Goal: Information Seeking & Learning: Check status

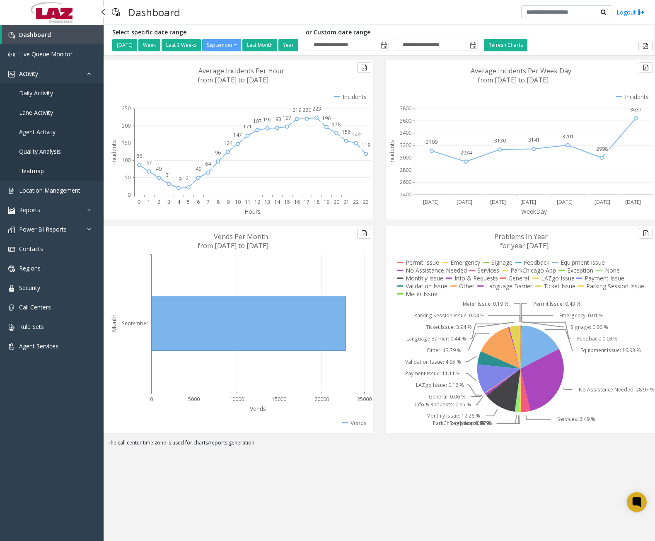
click at [50, 97] on link "Daily Activity" at bounding box center [52, 92] width 104 height 19
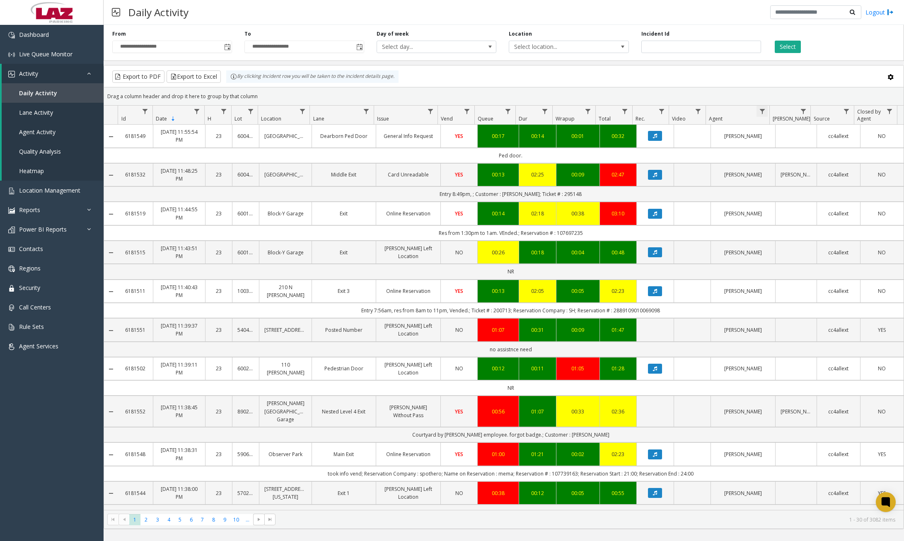
click at [655, 112] on span "Data table" at bounding box center [762, 111] width 7 height 7
drag, startPoint x: 774, startPoint y: 145, endPoint x: 780, endPoint y: 150, distance: 7.4
click at [655, 147] on input "Agent Filter" at bounding box center [798, 147] width 70 height 14
type input "****"
click at [655, 220] on button "Filter" at bounding box center [816, 224] width 34 height 18
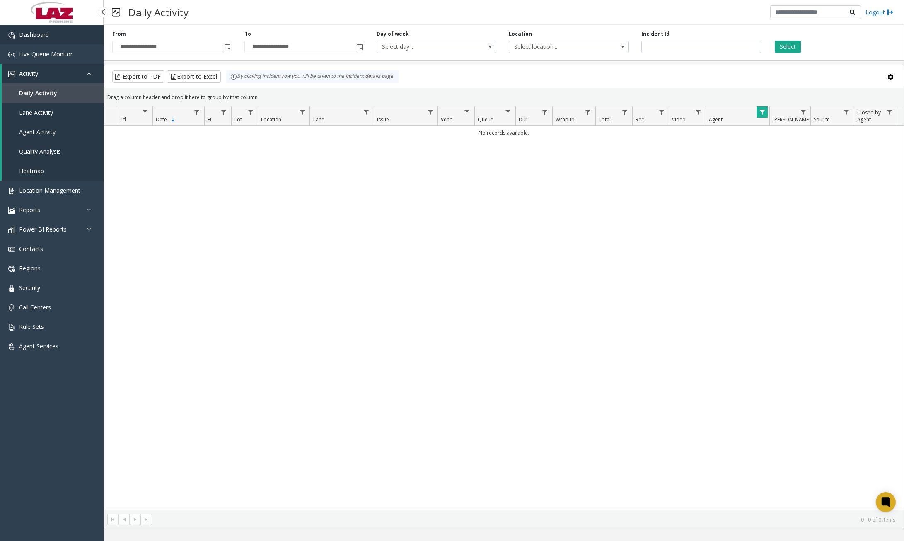
click at [41, 40] on link "Dashboard" at bounding box center [52, 34] width 104 height 19
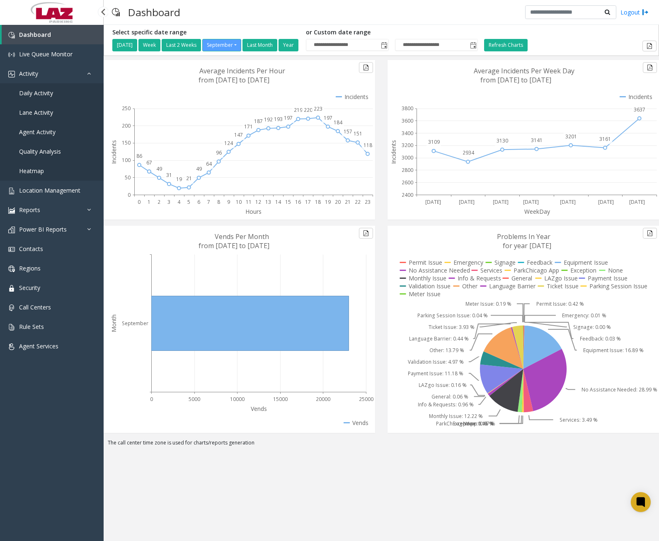
click at [46, 90] on span "Daily Activity" at bounding box center [36, 93] width 34 height 8
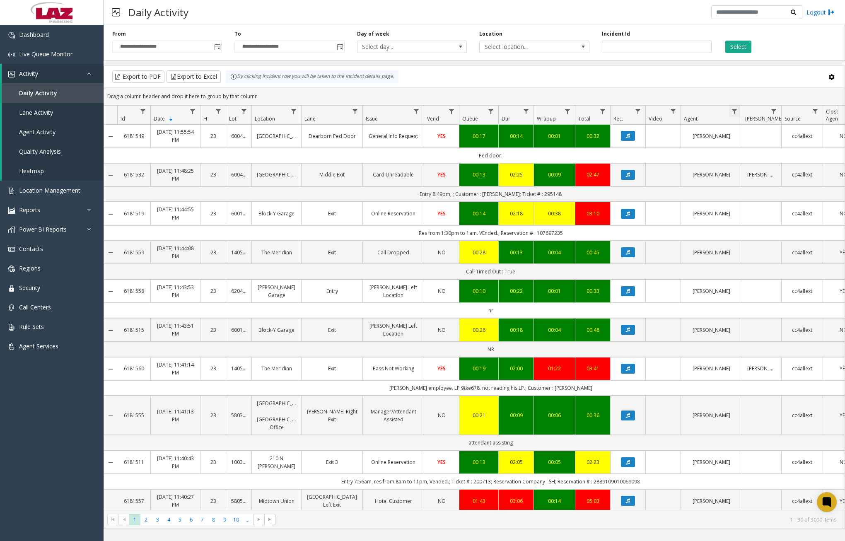
click at [655, 109] on span "Data table" at bounding box center [734, 111] width 7 height 7
click at [655, 150] on input "Agent Filter" at bounding box center [770, 147] width 70 height 14
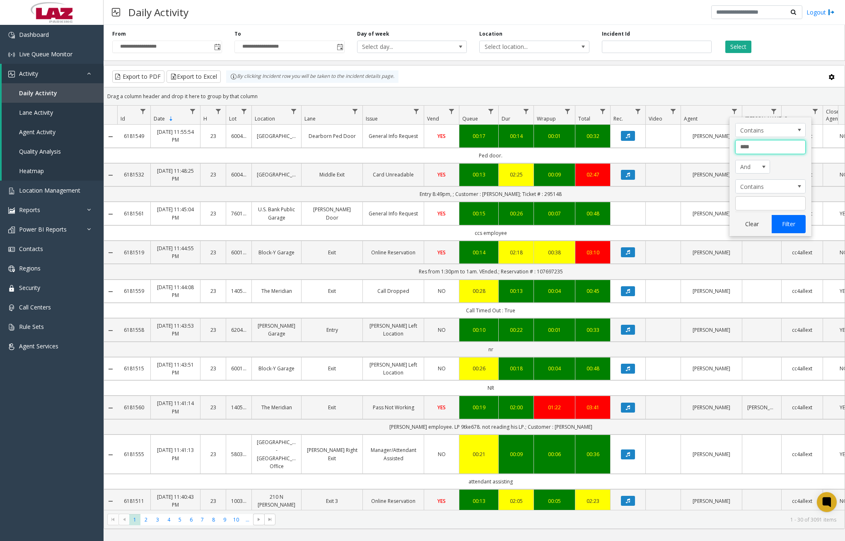
type input "****"
click at [655, 219] on button "Filter" at bounding box center [789, 224] width 34 height 18
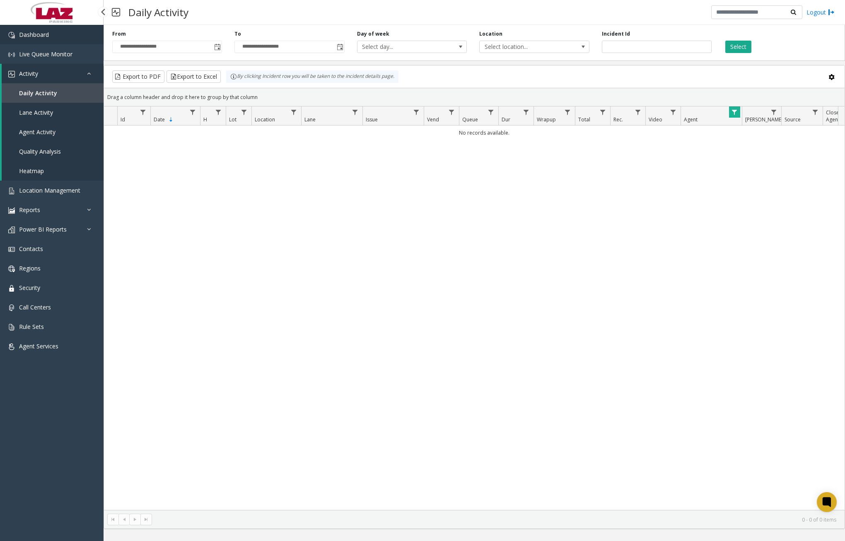
click at [33, 34] on span "Dashboard" at bounding box center [34, 35] width 30 height 8
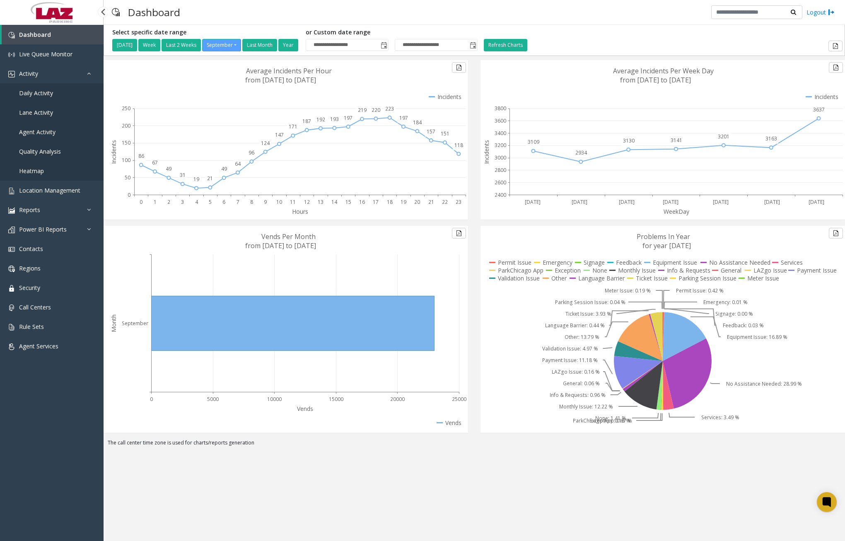
click at [43, 95] on span "Daily Activity" at bounding box center [36, 93] width 34 height 8
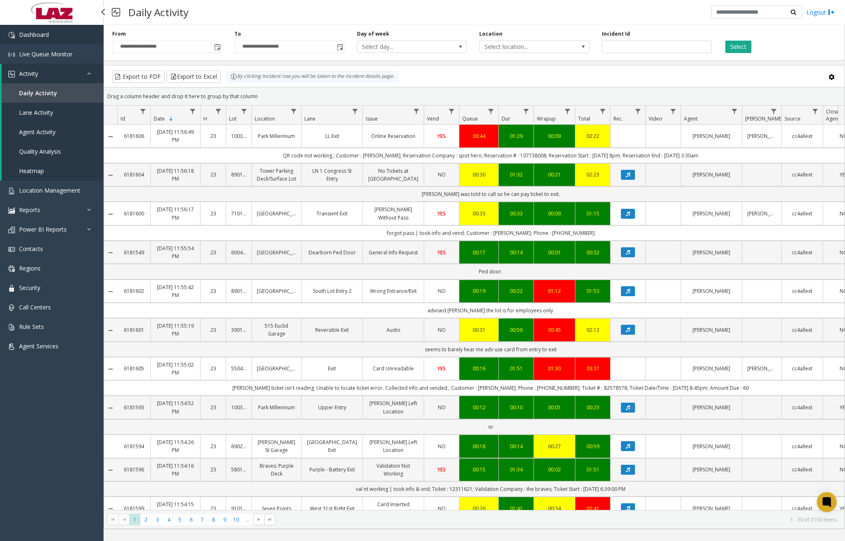
click at [59, 29] on link "Dashboard" at bounding box center [52, 34] width 104 height 19
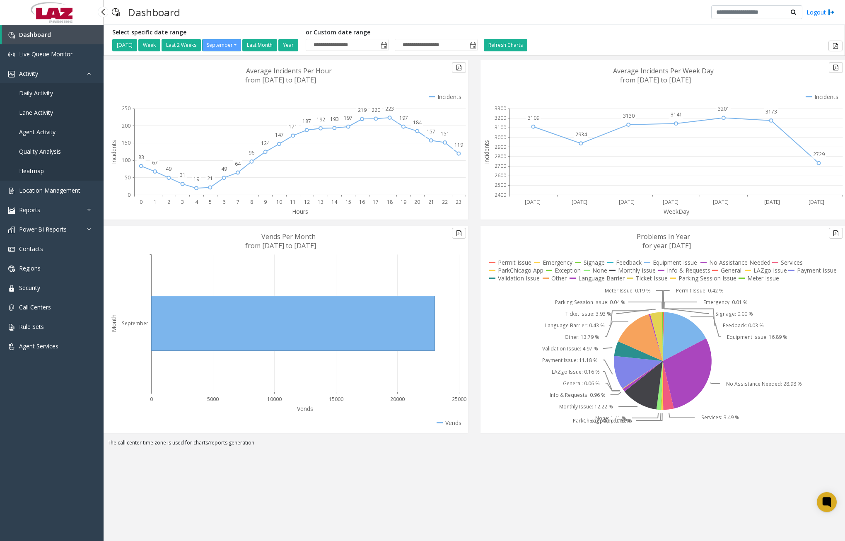
click at [41, 101] on link "Daily Activity" at bounding box center [52, 92] width 104 height 19
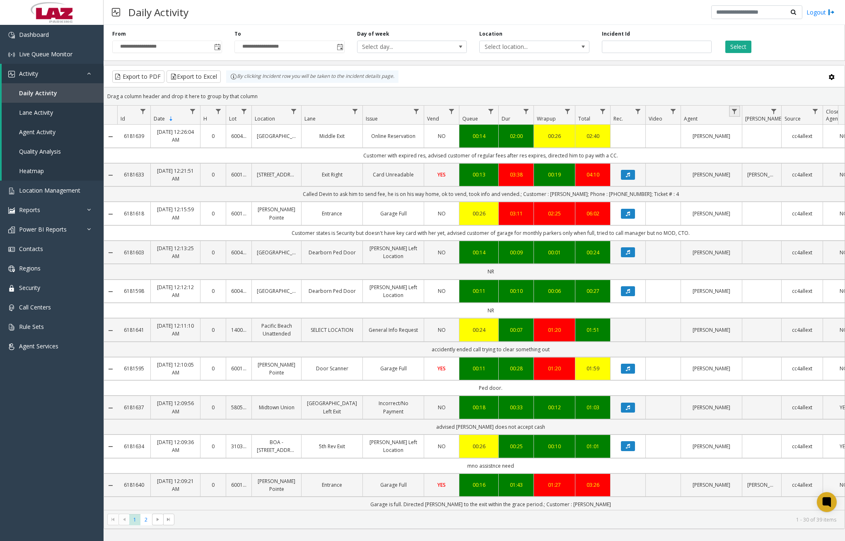
click at [655, 112] on link "Data table" at bounding box center [734, 111] width 11 height 11
click at [655, 143] on input "Agent Filter" at bounding box center [770, 147] width 70 height 14
type input "*****"
click at [655, 218] on button "Filter" at bounding box center [789, 224] width 34 height 18
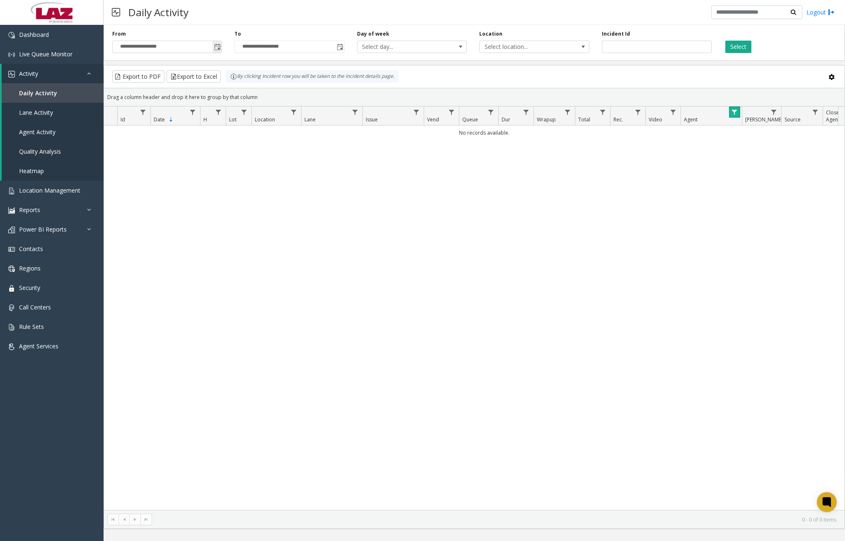
click at [219, 48] on span "Toggle popup" at bounding box center [217, 47] width 7 height 7
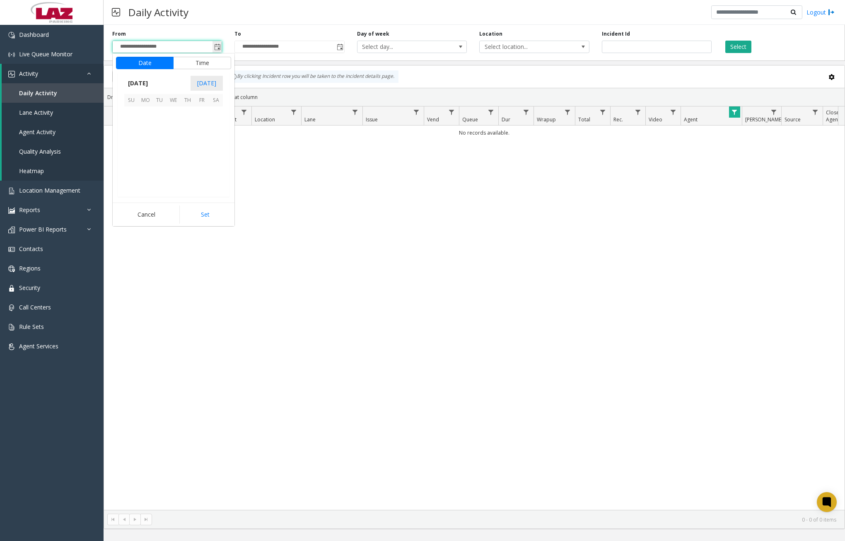
scroll to position [148690, 0]
click at [208, 153] on span "26" at bounding box center [202, 156] width 14 height 14
click at [133, 143] on span "12" at bounding box center [136, 144] width 7 height 8
click at [172, 143] on li "00" at bounding box center [177, 144] width 29 height 12
click at [213, 145] on span "AM" at bounding box center [217, 144] width 9 height 8
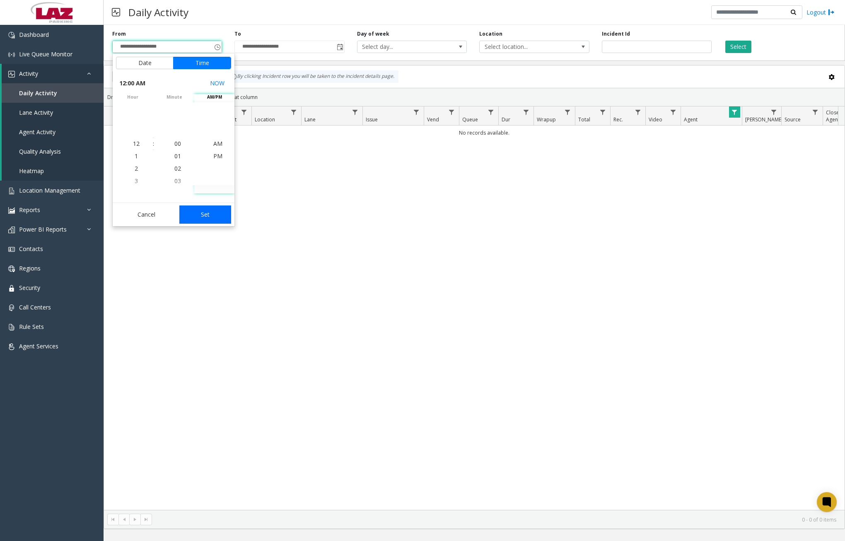
click at [206, 217] on button "Set" at bounding box center [205, 214] width 52 height 18
type input "**********"
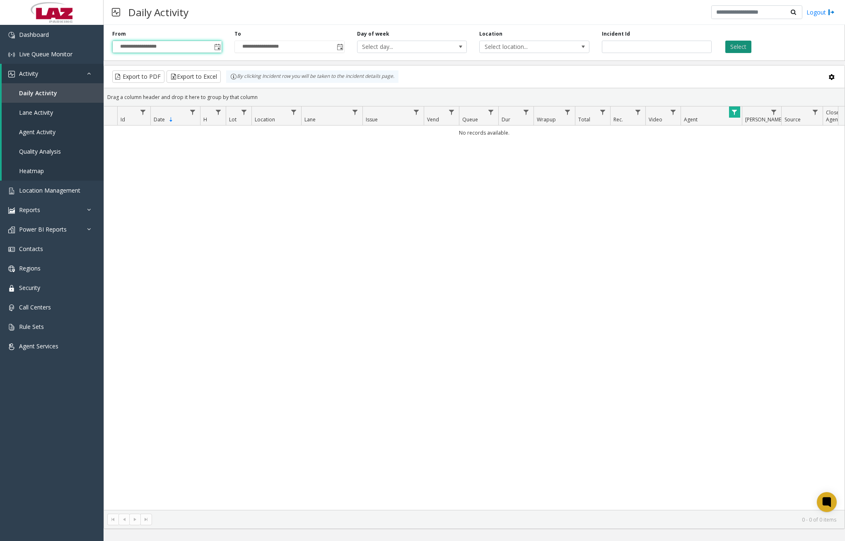
click at [655, 44] on button "Select" at bounding box center [738, 47] width 26 height 12
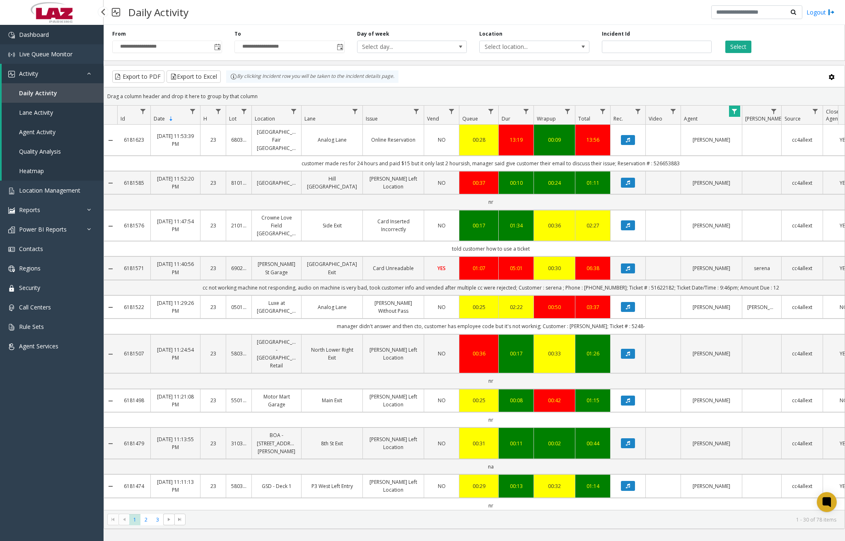
click at [44, 28] on link "Dashboard" at bounding box center [52, 34] width 104 height 19
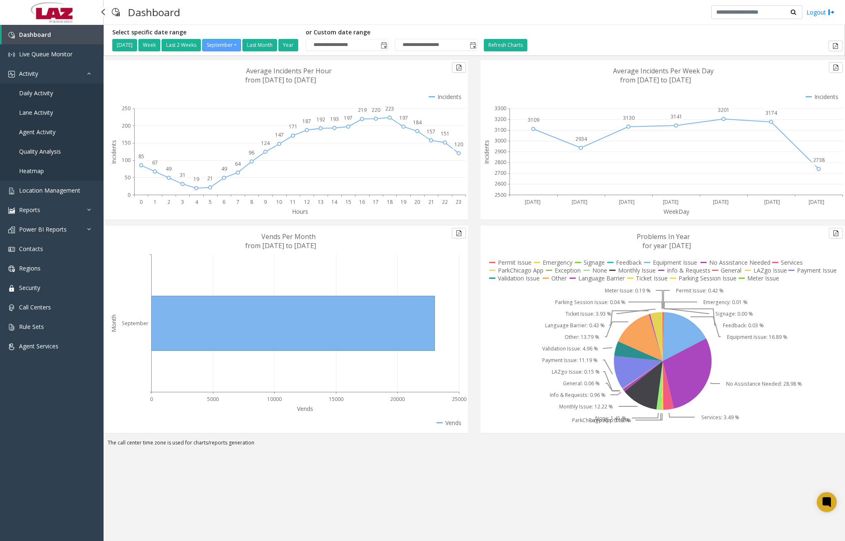
click at [44, 92] on span "Daily Activity" at bounding box center [36, 93] width 34 height 8
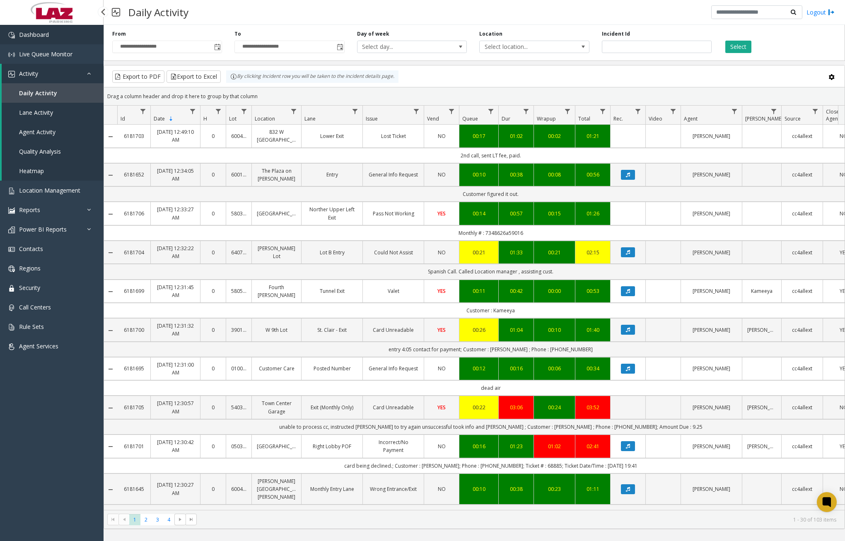
click at [61, 36] on link "Dashboard" at bounding box center [52, 34] width 104 height 19
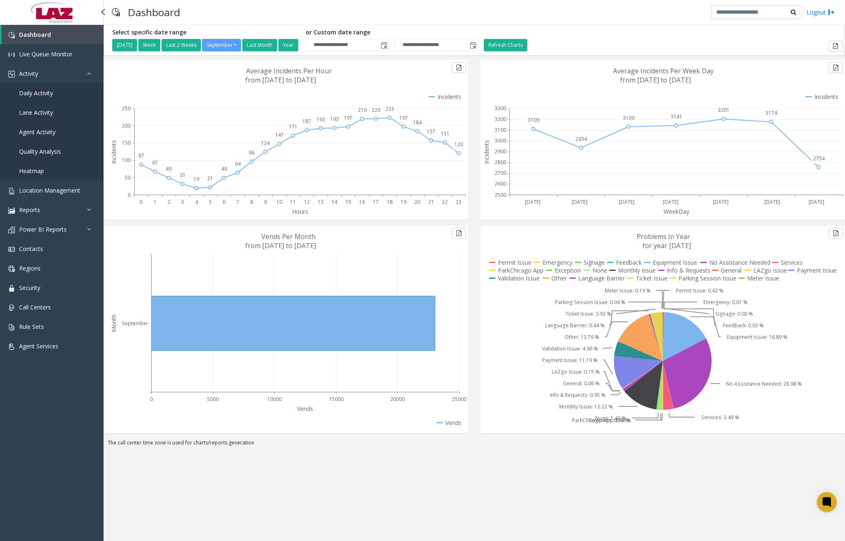
click at [48, 94] on span "Daily Activity" at bounding box center [36, 93] width 34 height 8
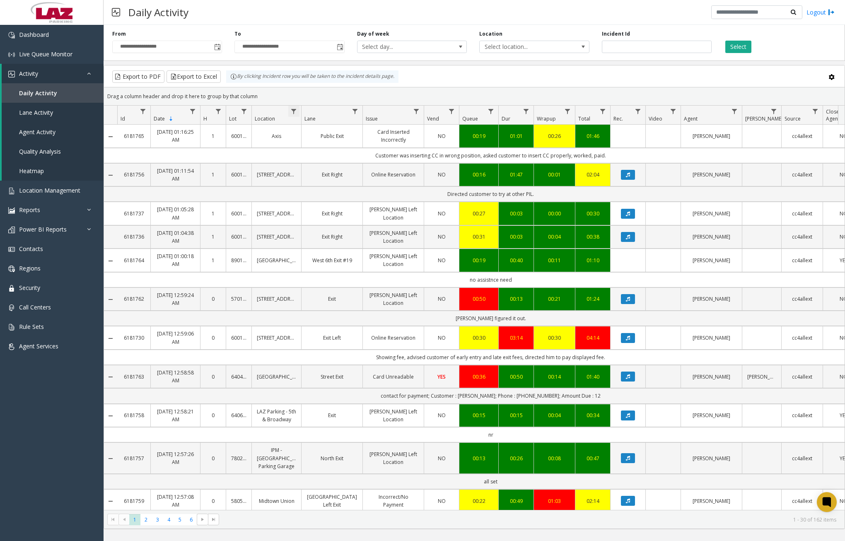
click at [296, 110] on span "Data table" at bounding box center [293, 111] width 7 height 7
click at [218, 49] on span "Toggle popup" at bounding box center [217, 47] width 7 height 7
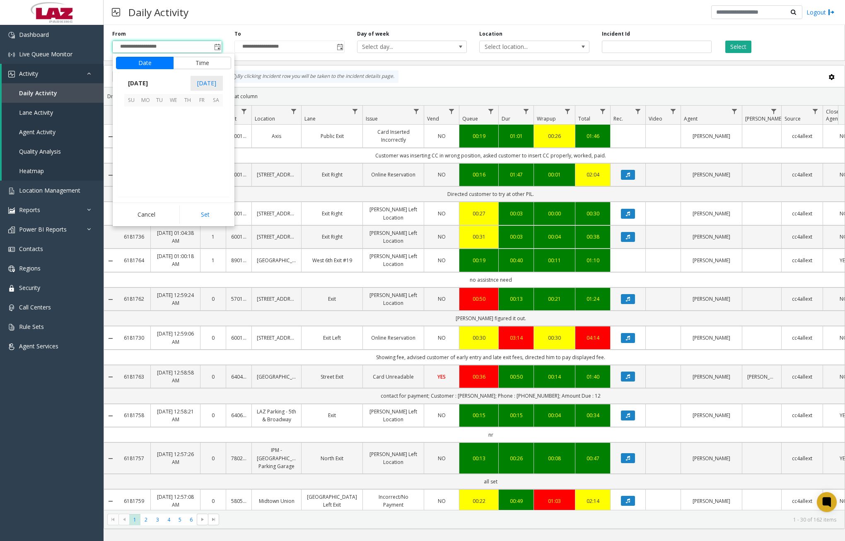
scroll to position [148690, 0]
click at [199, 155] on span "26" at bounding box center [202, 156] width 14 height 14
click at [133, 145] on app-root "**********" at bounding box center [422, 270] width 845 height 541
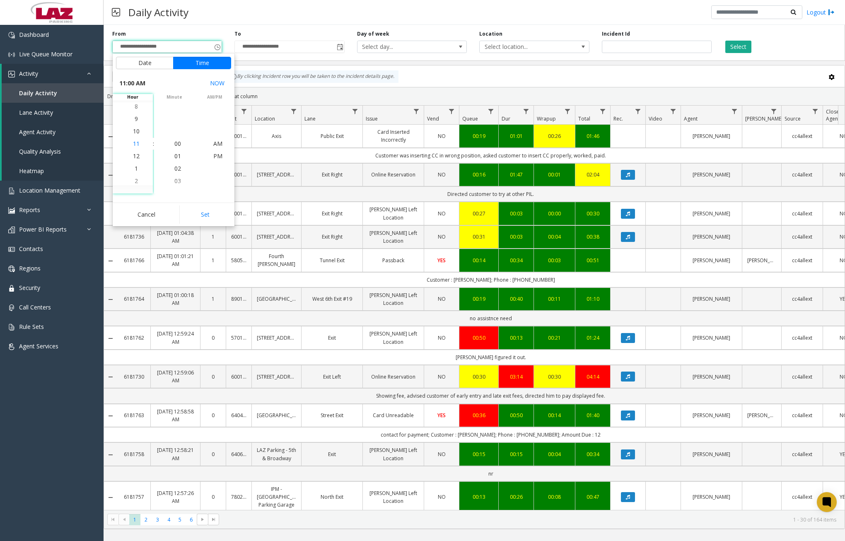
click at [133, 145] on span "11" at bounding box center [136, 144] width 7 height 8
click at [174, 143] on span "00" at bounding box center [177, 144] width 7 height 8
click at [215, 155] on span "PM" at bounding box center [217, 156] width 9 height 8
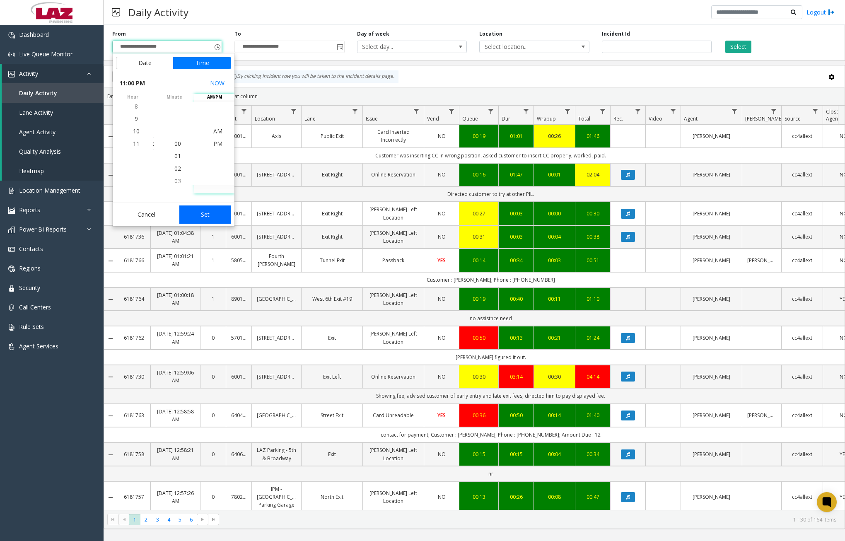
click at [205, 210] on button "Set" at bounding box center [205, 214] width 52 height 18
type input "**********"
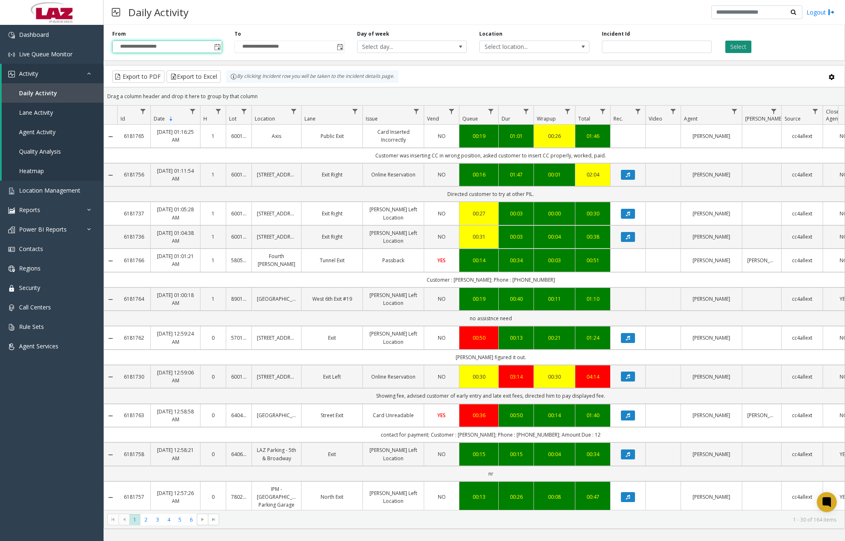
click at [655, 44] on button "Select" at bounding box center [738, 47] width 26 height 12
click at [297, 110] on span "Data table" at bounding box center [293, 111] width 7 height 7
click at [320, 154] on div "Contains And Contains Clear Filter" at bounding box center [330, 176] width 82 height 119
click at [330, 151] on input "Location Filter" at bounding box center [330, 147] width 70 height 14
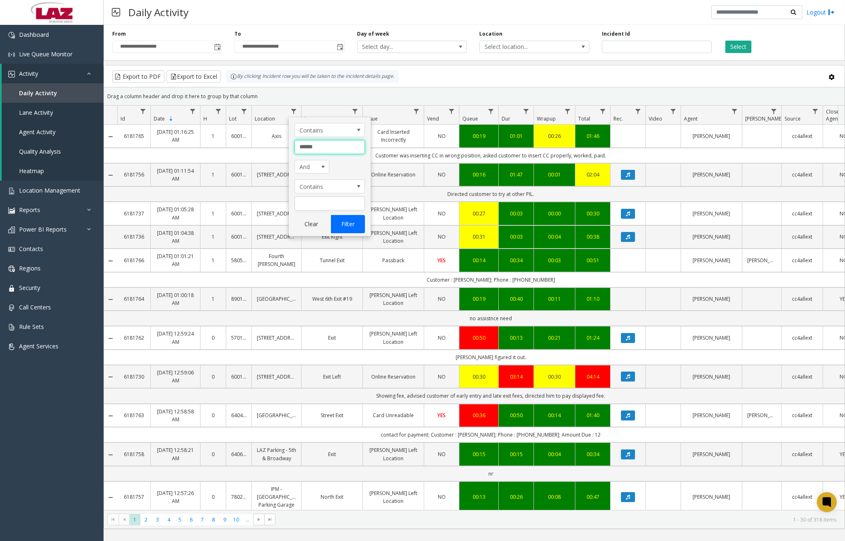
type input "******"
click at [347, 219] on button "Filter" at bounding box center [348, 224] width 34 height 18
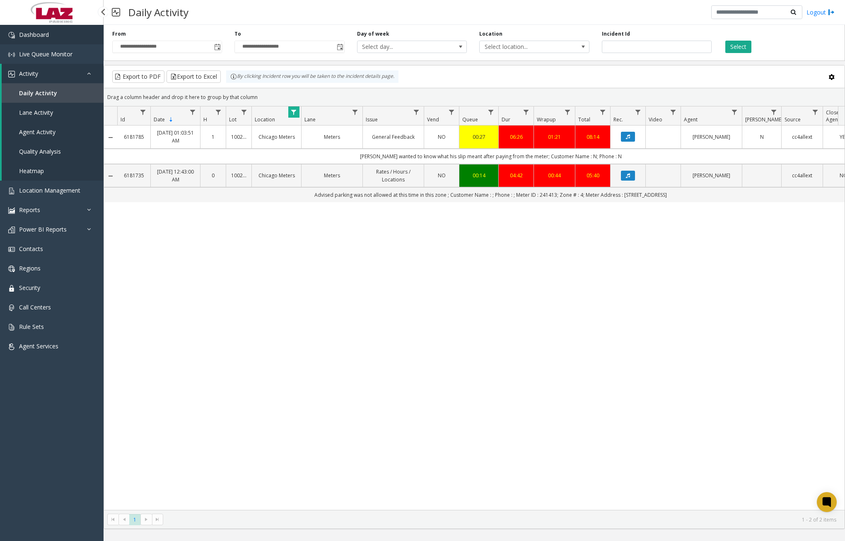
click at [58, 35] on link "Dashboard" at bounding box center [52, 34] width 104 height 19
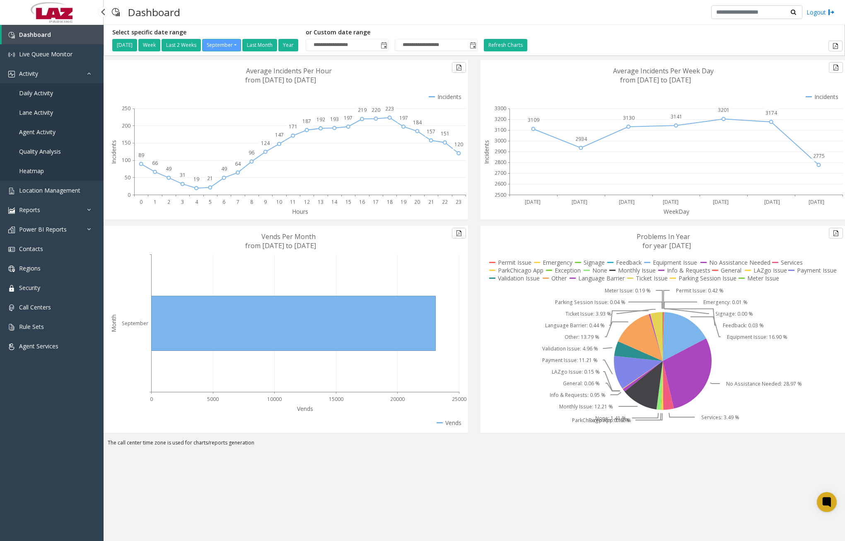
click at [43, 94] on span "Daily Activity" at bounding box center [36, 93] width 34 height 8
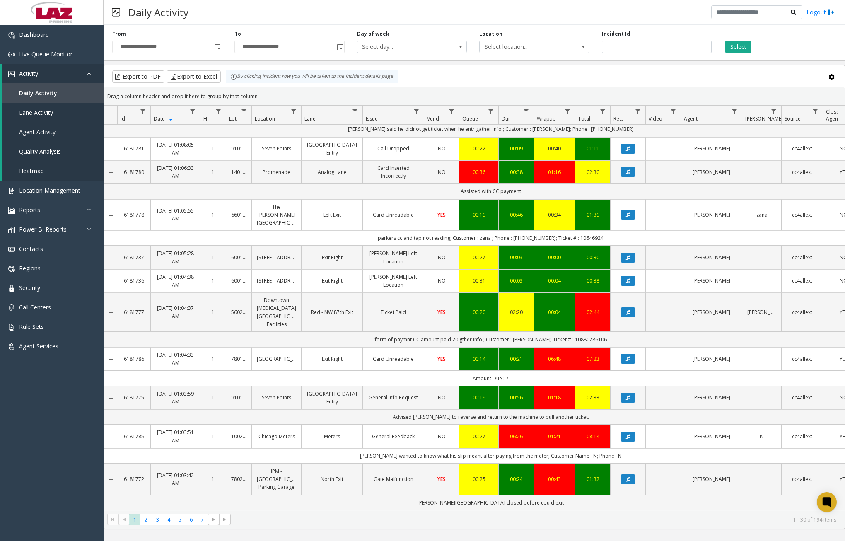
scroll to position [661, 0]
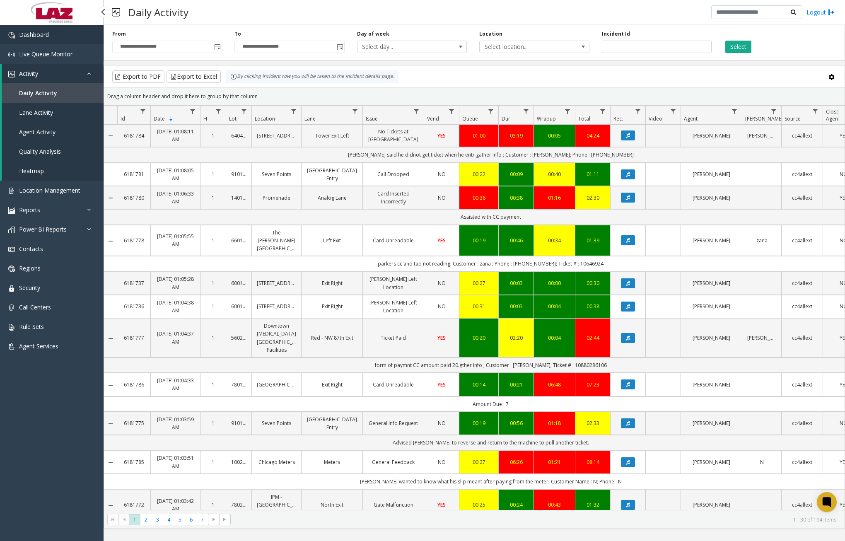
click at [61, 33] on link "Dashboard" at bounding box center [52, 34] width 104 height 19
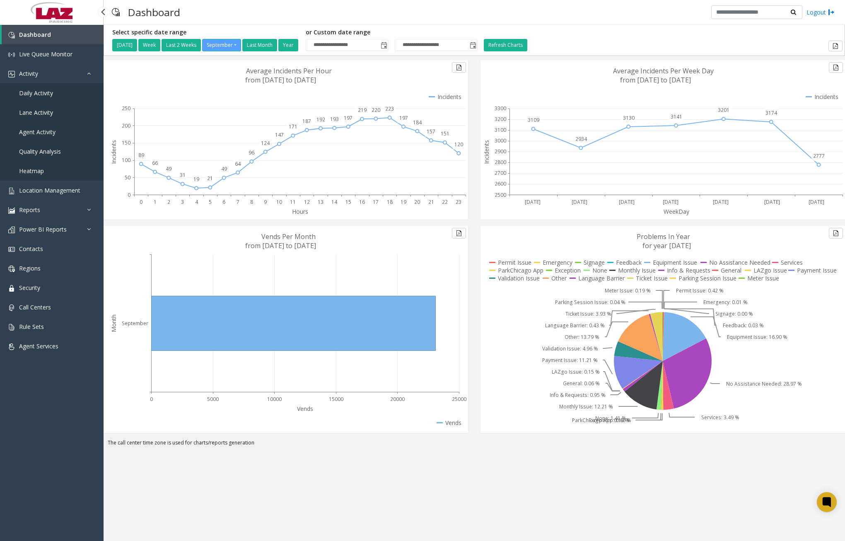
click at [33, 95] on span "Daily Activity" at bounding box center [36, 93] width 34 height 8
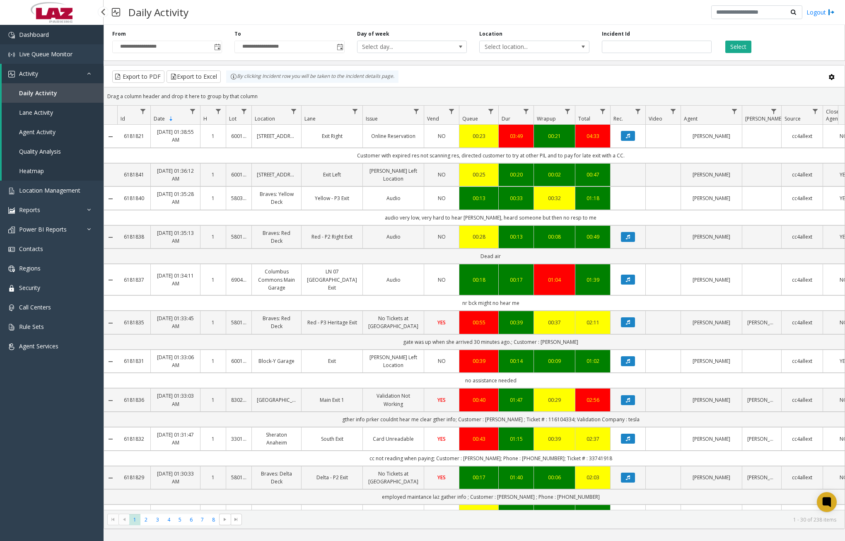
click at [43, 40] on link "Dashboard" at bounding box center [52, 34] width 104 height 19
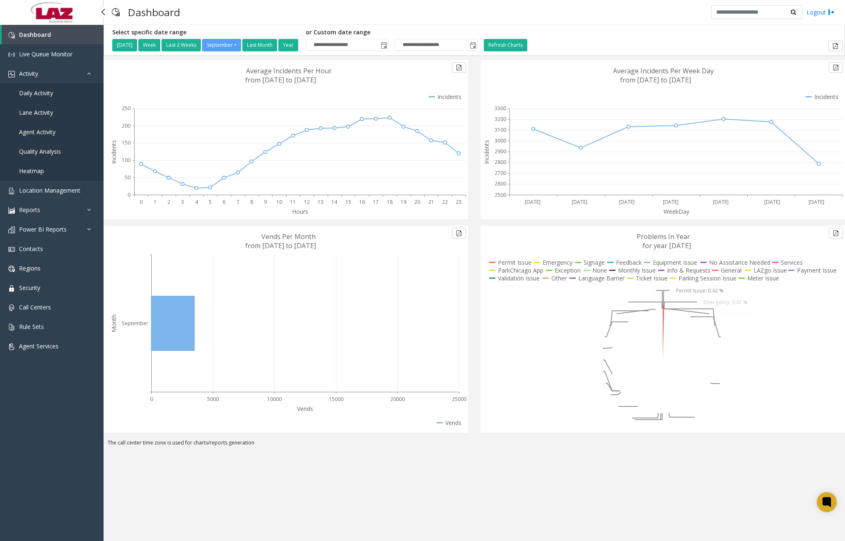
click at [41, 94] on span "Daily Activity" at bounding box center [36, 93] width 34 height 8
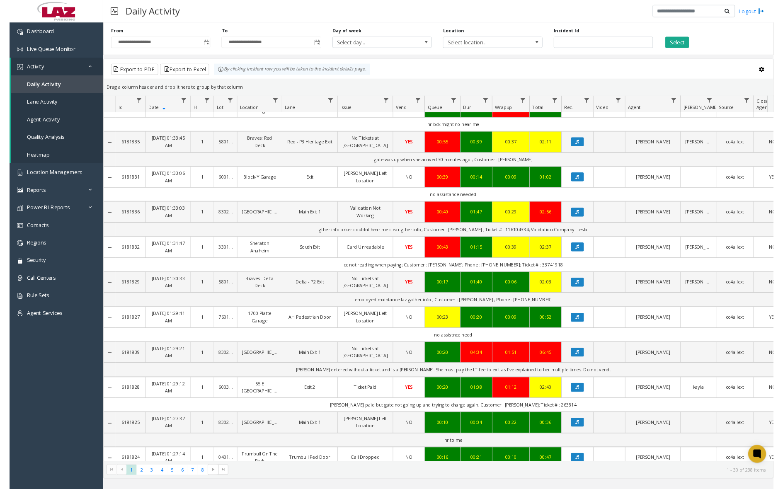
scroll to position [331, 0]
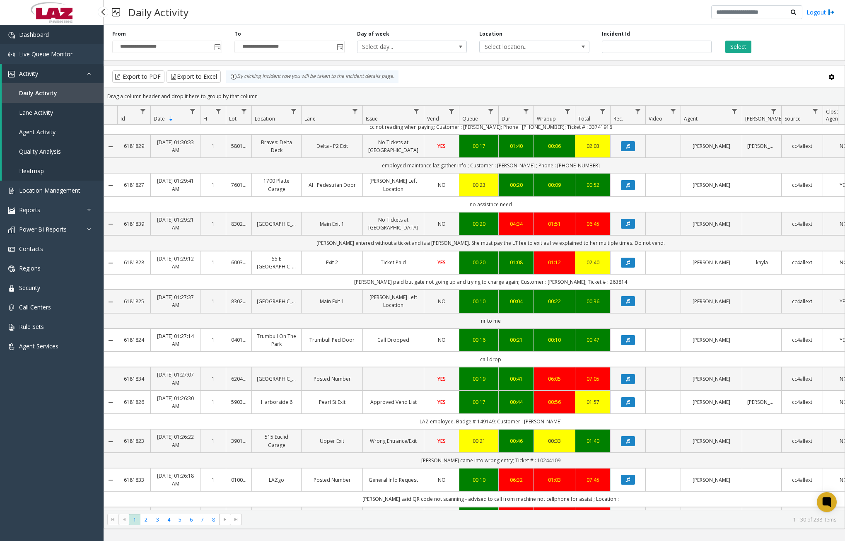
click at [48, 31] on span "Dashboard" at bounding box center [34, 35] width 30 height 8
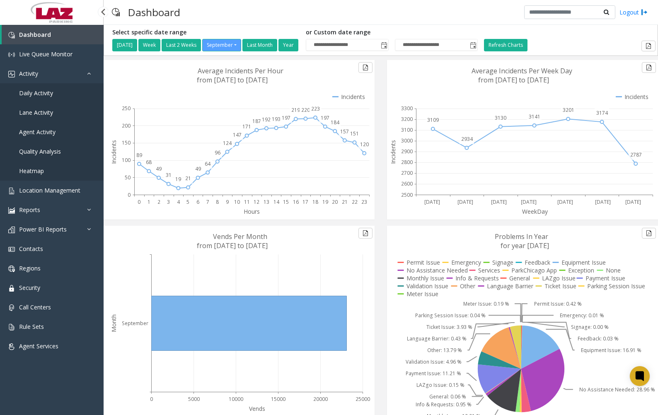
click at [40, 94] on span "Daily Activity" at bounding box center [36, 93] width 34 height 8
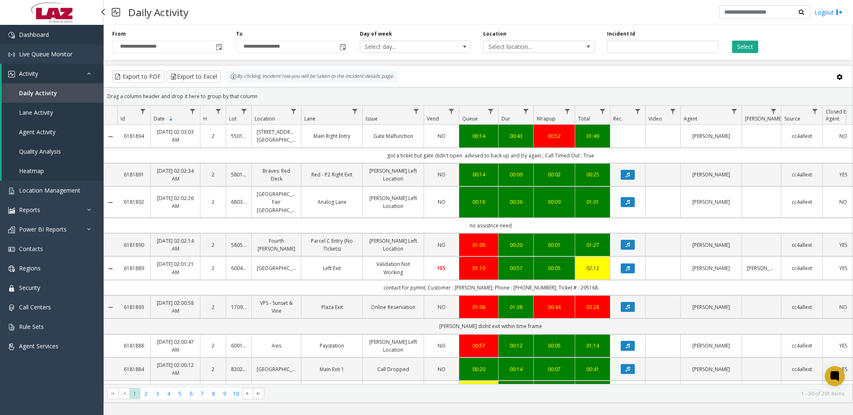
click at [61, 39] on link "Dashboard" at bounding box center [52, 34] width 104 height 19
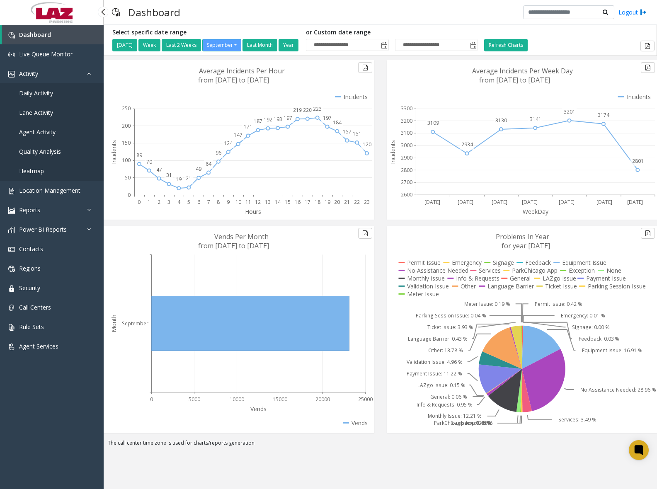
click at [38, 95] on span "Daily Activity" at bounding box center [36, 93] width 34 height 8
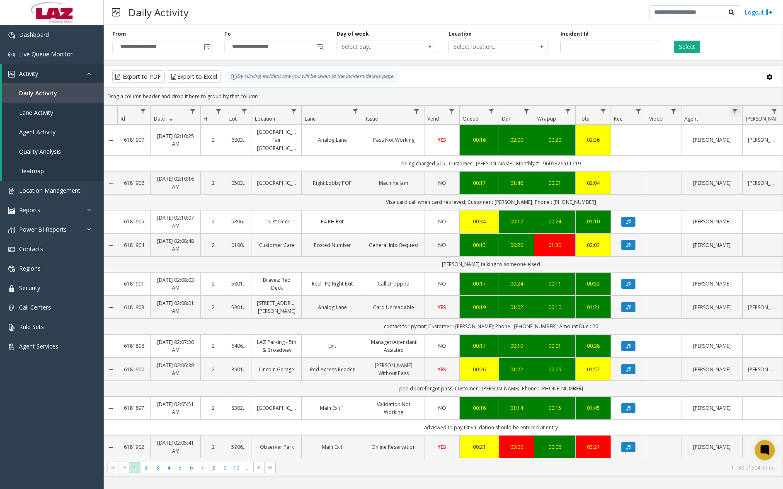
click at [655, 110] on span "Data table" at bounding box center [734, 111] width 7 height 7
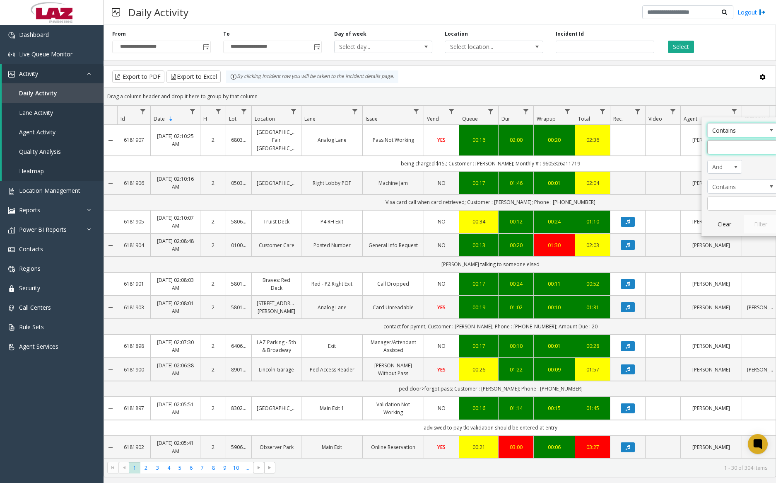
click at [655, 145] on input "Agent Filter" at bounding box center [743, 147] width 70 height 14
type input "****"
click at [655, 219] on button "Filter" at bounding box center [761, 224] width 34 height 18
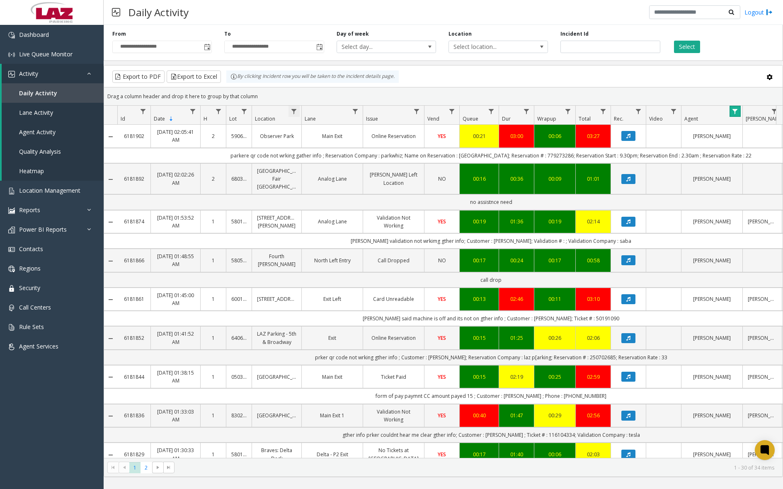
click at [291, 110] on span "Data table" at bounding box center [293, 111] width 7 height 7
click at [307, 143] on input "Location Filter" at bounding box center [330, 147] width 70 height 14
type input "*********"
click at [343, 225] on button "Filter" at bounding box center [348, 224] width 34 height 18
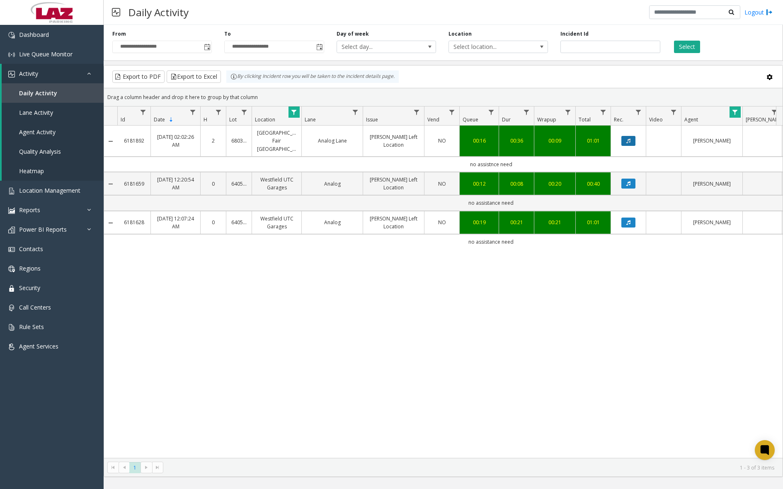
click at [631, 138] on button "Data table" at bounding box center [628, 141] width 14 height 10
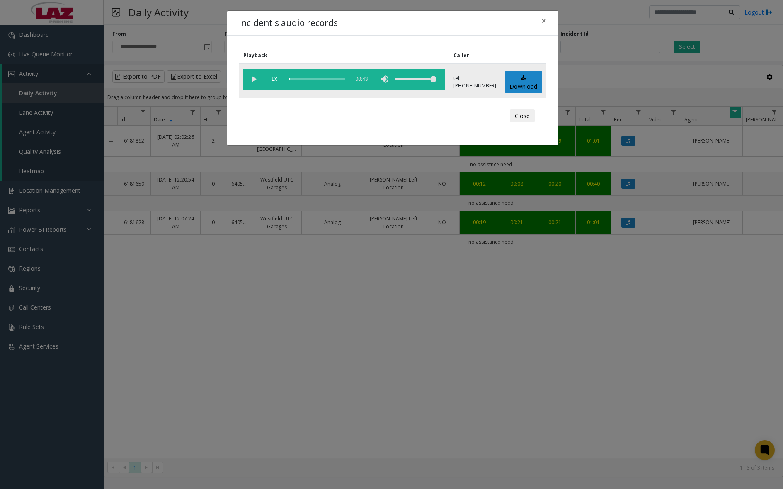
click at [249, 79] on vg-play-pause at bounding box center [253, 79] width 21 height 21
click at [293, 80] on div "scrub bar" at bounding box center [317, 79] width 56 height 21
click at [544, 21] on span "×" at bounding box center [543, 21] width 5 height 12
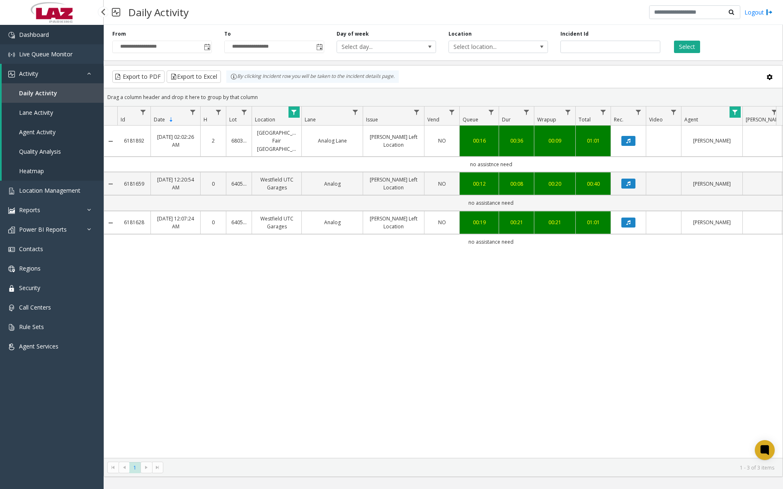
click at [50, 39] on link "Dashboard" at bounding box center [52, 34] width 104 height 19
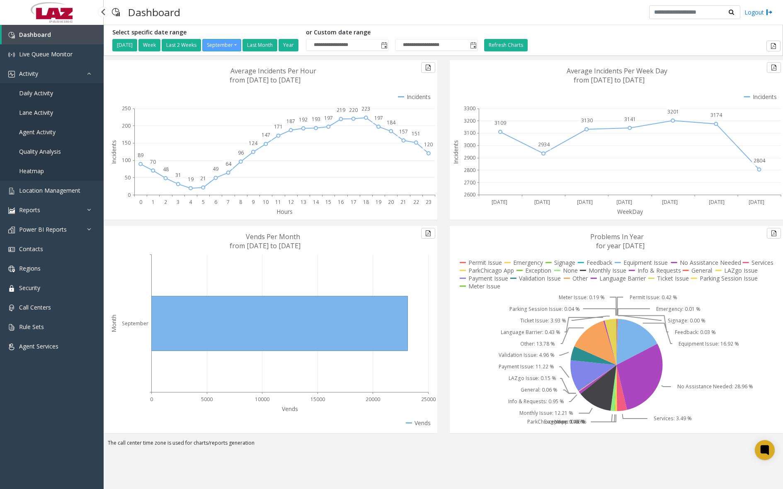
click at [41, 92] on span "Daily Activity" at bounding box center [36, 93] width 34 height 8
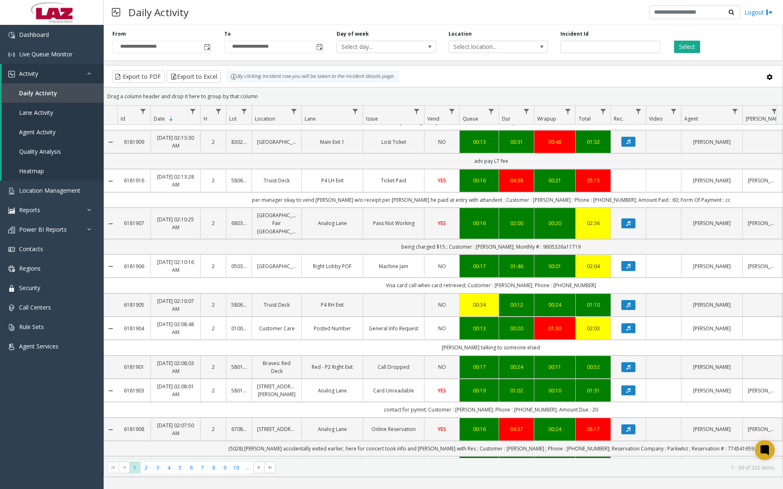
scroll to position [539, 0]
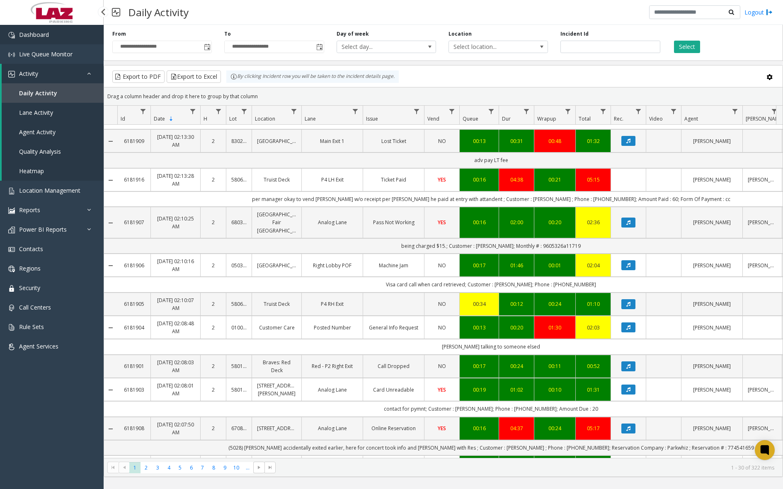
click at [44, 40] on link "Dashboard" at bounding box center [52, 34] width 104 height 19
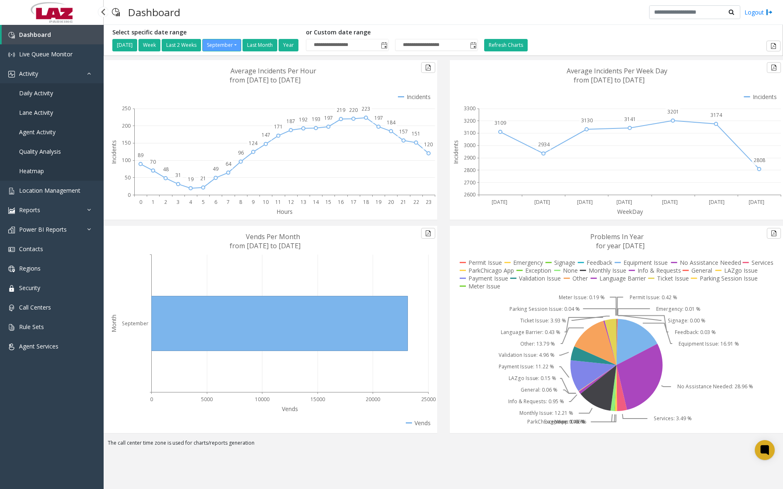
click at [36, 92] on span "Daily Activity" at bounding box center [36, 93] width 34 height 8
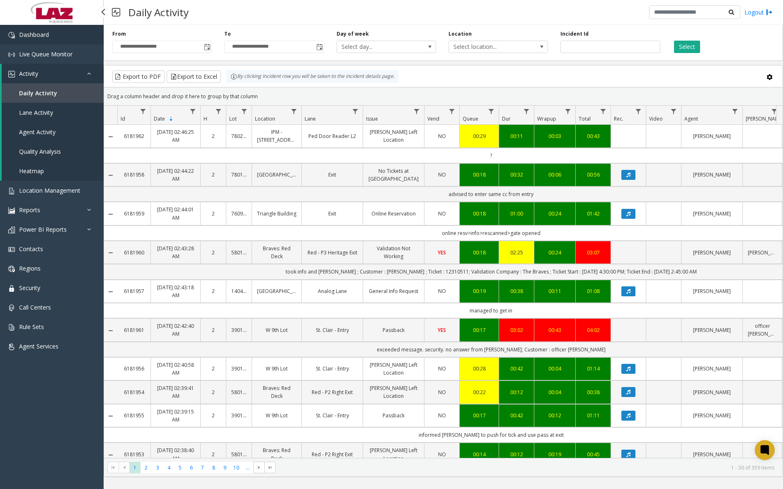
click at [22, 31] on span "Dashboard" at bounding box center [34, 35] width 30 height 8
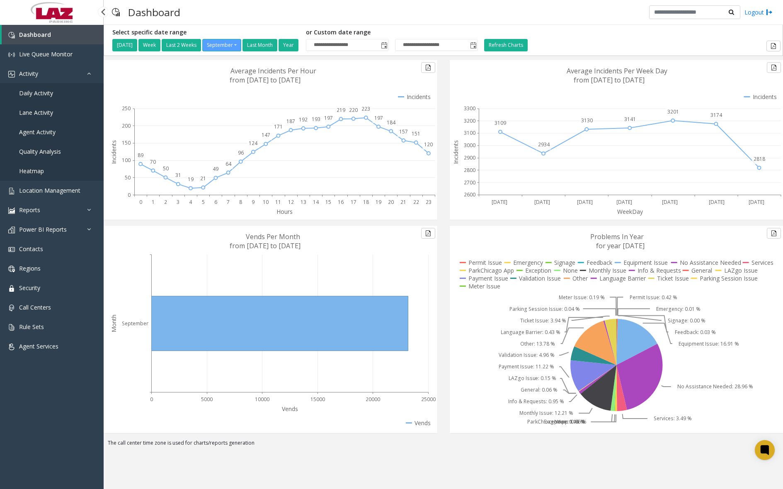
click at [42, 94] on span "Daily Activity" at bounding box center [36, 93] width 34 height 8
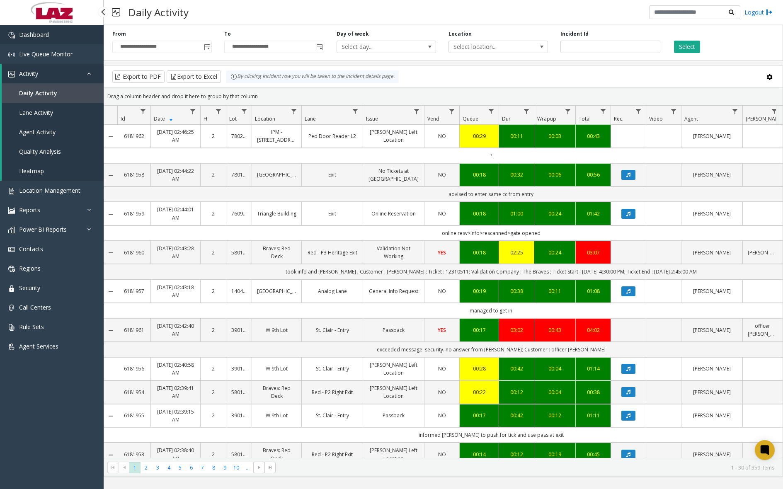
click at [65, 39] on link "Dashboard" at bounding box center [52, 34] width 104 height 19
